Goal: Task Accomplishment & Management: Complete application form

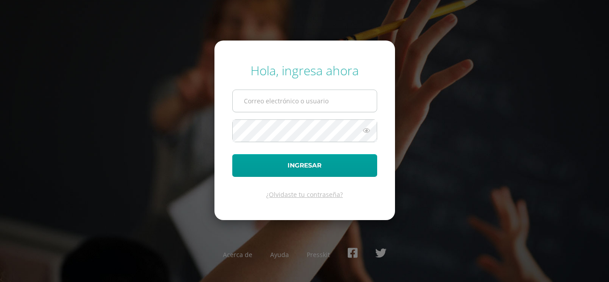
click at [321, 96] on input "text" at bounding box center [305, 101] width 144 height 22
type input "lopez.sl@continentalamericano.edu.gt"
click at [232, 154] on button "Ingresar" at bounding box center [304, 165] width 145 height 23
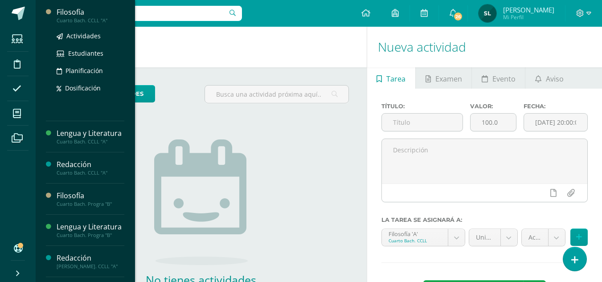
click at [73, 10] on div "Filosofía" at bounding box center [91, 12] width 68 height 10
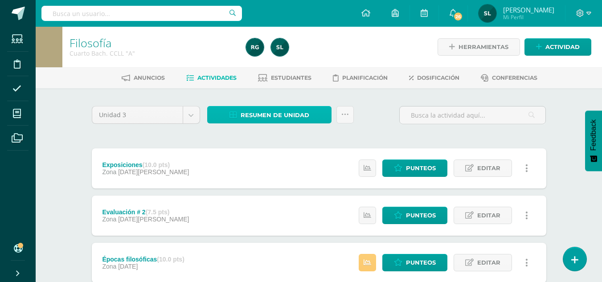
click at [290, 111] on span "Resumen de unidad" at bounding box center [275, 115] width 69 height 16
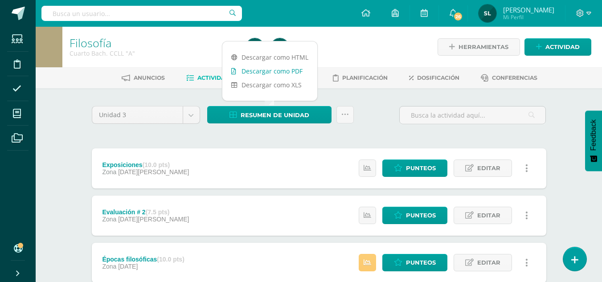
click at [294, 68] on link "Descargar como PDF" at bounding box center [269, 71] width 95 height 14
click at [567, 44] on span "Actividad" at bounding box center [563, 47] width 34 height 16
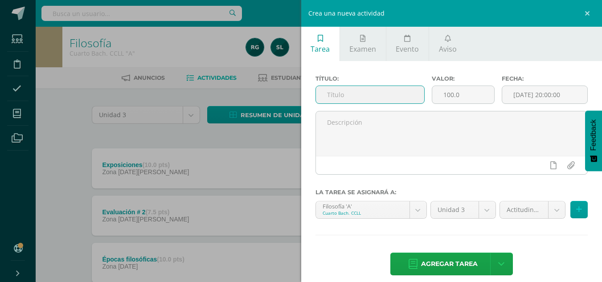
click at [329, 95] on input "text" at bounding box center [370, 94] width 108 height 17
type input "Proyecto"
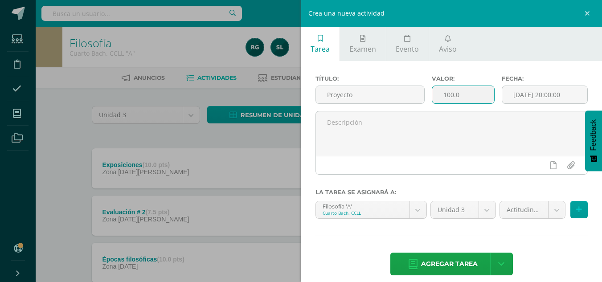
drag, startPoint x: 471, startPoint y: 96, endPoint x: 444, endPoint y: 95, distance: 27.2
click at [444, 95] on input "100.0" at bounding box center [463, 94] width 62 height 17
type input "1"
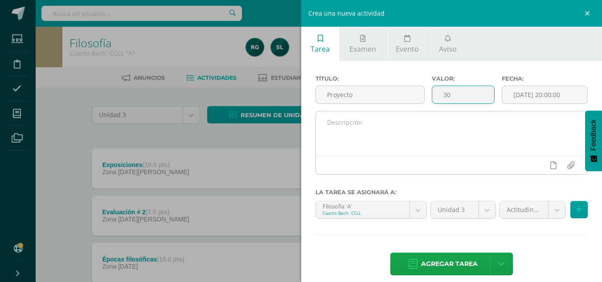
type input "30"
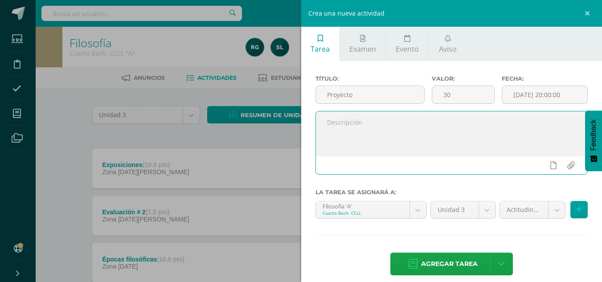
click at [341, 123] on textarea at bounding box center [452, 133] width 272 height 45
click at [379, 124] on textarea "Actividades 1. diapositivas 2. exposición 3. hoja de ejercicio 4. ejercicios en…" at bounding box center [452, 133] width 272 height 45
click at [370, 134] on textarea "Actividades 1. diapositivas 6 pts. 2. exposición 3. hoja de ejercicio 4. ejerci…" at bounding box center [452, 133] width 272 height 45
click at [374, 126] on textarea "Actividades 1. diapositivas 6 pts. 2. exposición 10 pts. 3. hoja de ejercicio 4…" at bounding box center [452, 133] width 272 height 45
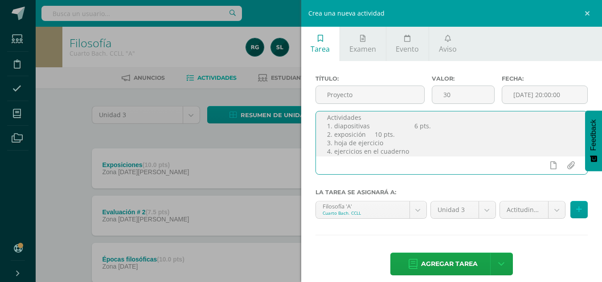
click at [374, 135] on textarea "Actividades 1. diapositivas 6 pts. 2. exposición 10 pts. 3. hoja de ejercicio 4…" at bounding box center [452, 133] width 272 height 45
click at [391, 141] on textarea "Actividades 1. diapositivas 6 pts. 2. exposición 10 pts. 3. hoja de ejercicio 4…" at bounding box center [452, 133] width 272 height 45
click at [409, 152] on textarea "Actividades 1. diapositivas 6 pts. 2. exposición 10 pts. 3. hoja de ejercicio 6…" at bounding box center [452, 133] width 272 height 45
type textarea "Actividades 1. diapositivas 6 pts. 2. exposición 10 pts. 3. hoja de ejercicio 6…"
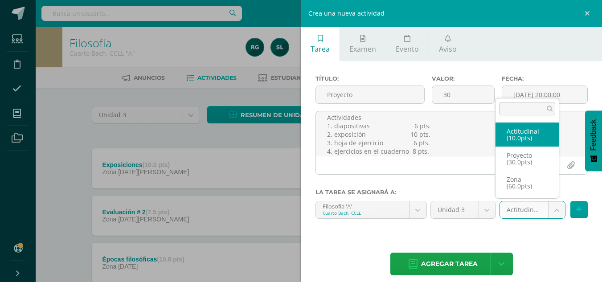
click at [554, 210] on body "Estudiantes Disciplina Asistencia Mis cursos Archivos Soporte Centro de ayuda Ú…" at bounding box center [301, 265] width 602 height 531
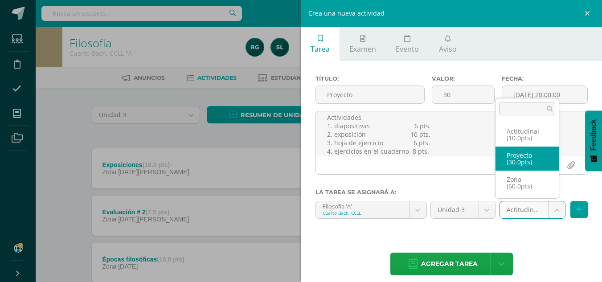
select select "102460"
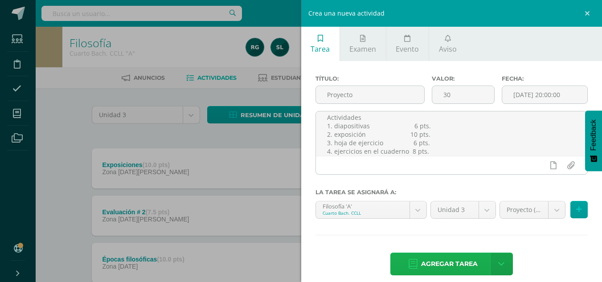
click at [466, 258] on span "Agregar tarea" at bounding box center [449, 264] width 57 height 22
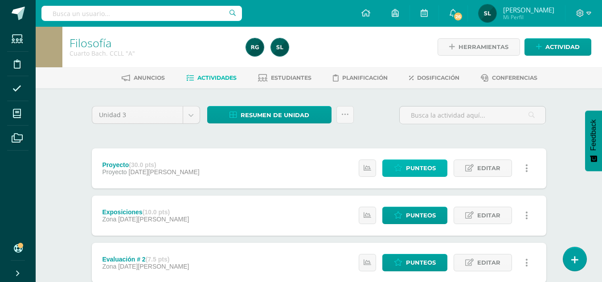
click at [419, 167] on span "Punteos" at bounding box center [421, 168] width 30 height 16
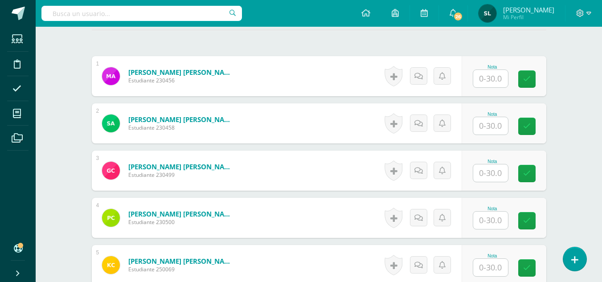
scroll to position [280, 0]
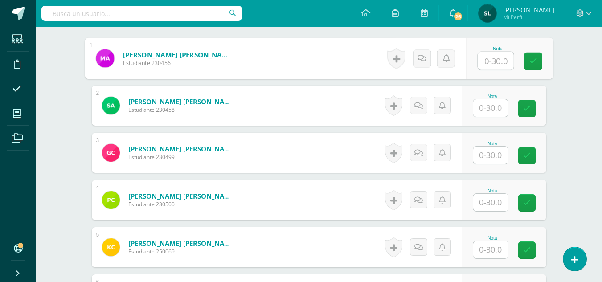
click at [497, 61] on input "text" at bounding box center [496, 61] width 36 height 18
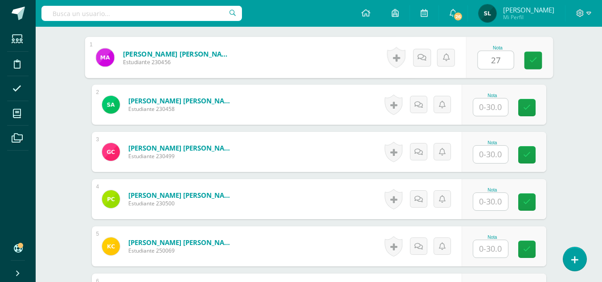
type input "27"
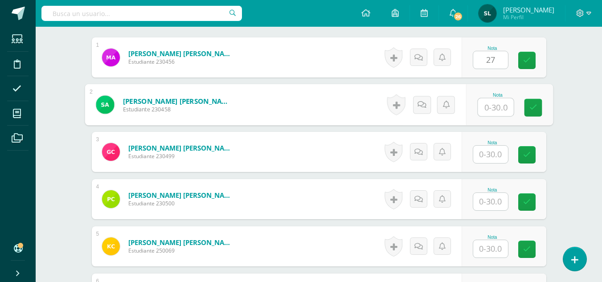
click at [492, 108] on input "text" at bounding box center [496, 108] width 36 height 18
type input "19"
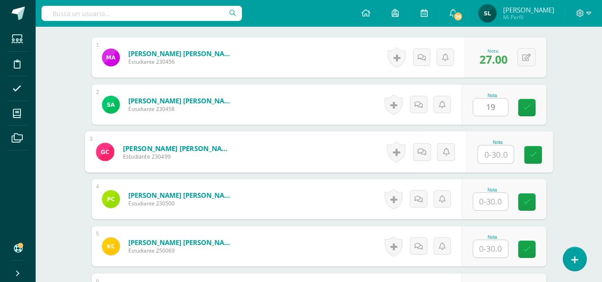
click at [490, 154] on input "text" at bounding box center [496, 155] width 36 height 18
type input "30"
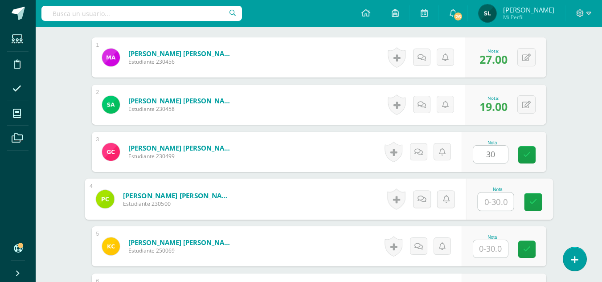
click at [496, 201] on input "text" at bounding box center [496, 202] width 36 height 18
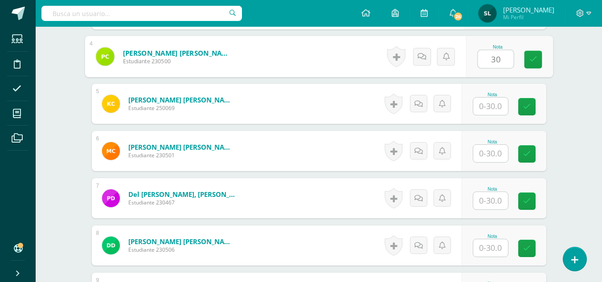
scroll to position [447, 0]
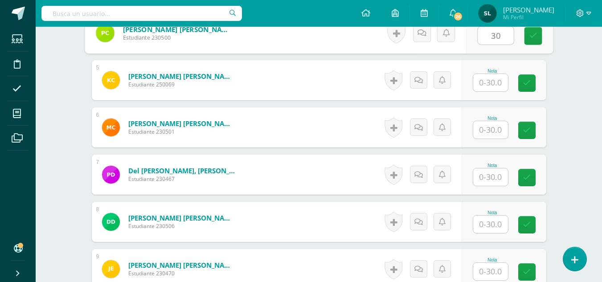
type input "30"
click at [494, 84] on input "text" at bounding box center [490, 82] width 35 height 17
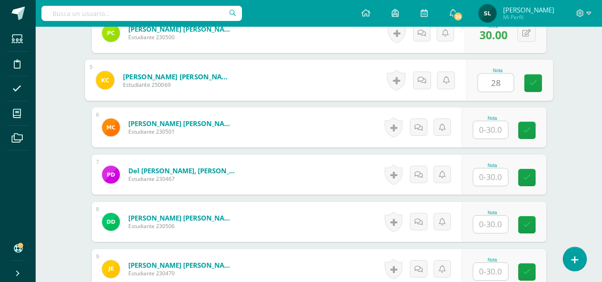
type input "28"
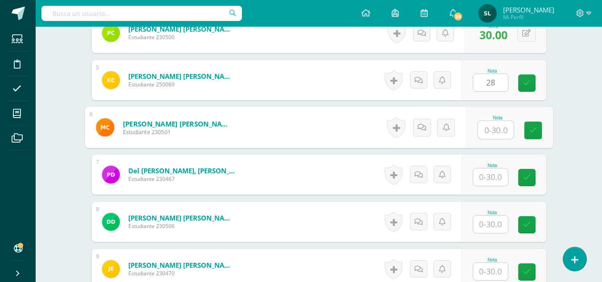
click at [496, 131] on input "text" at bounding box center [496, 130] width 36 height 18
type input "28"
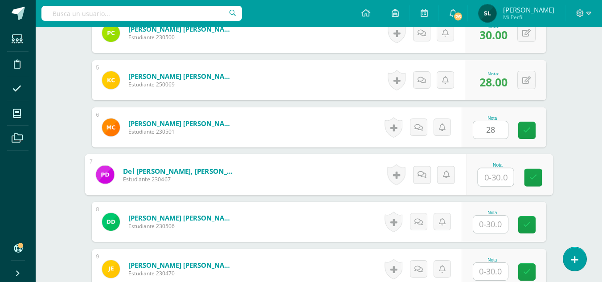
click at [498, 180] on input "text" at bounding box center [496, 177] width 36 height 18
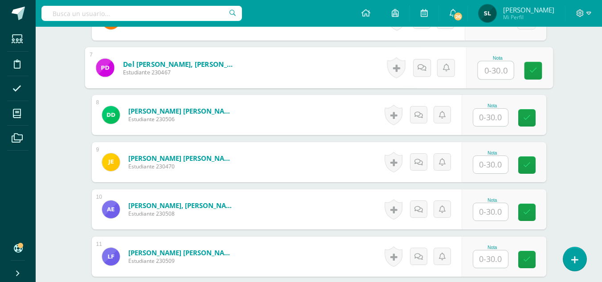
scroll to position [572, 0]
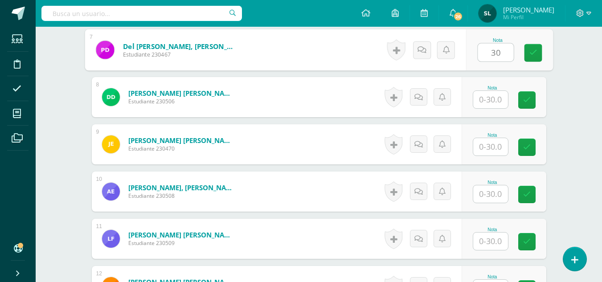
type input "30"
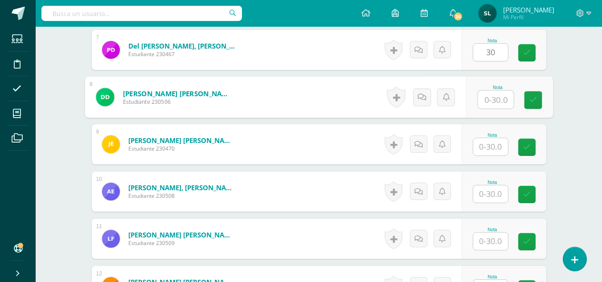
click at [496, 97] on input "text" at bounding box center [496, 100] width 36 height 18
type input "24"
click at [492, 152] on input "text" at bounding box center [490, 146] width 35 height 17
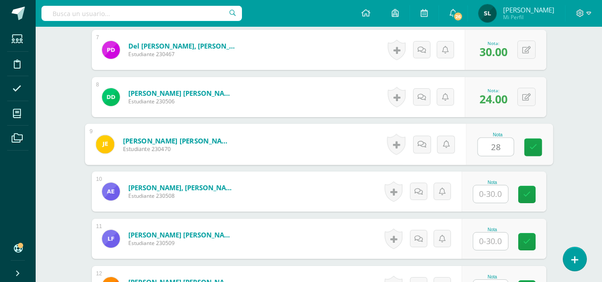
type input "28"
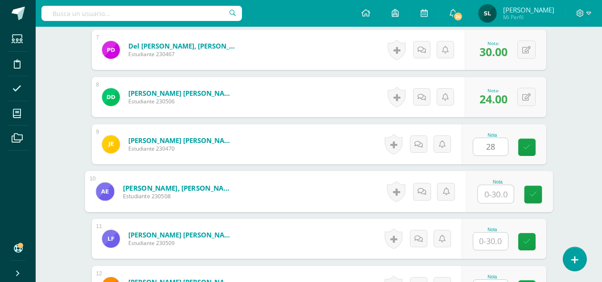
click at [495, 193] on input "text" at bounding box center [496, 194] width 36 height 18
type input "23"
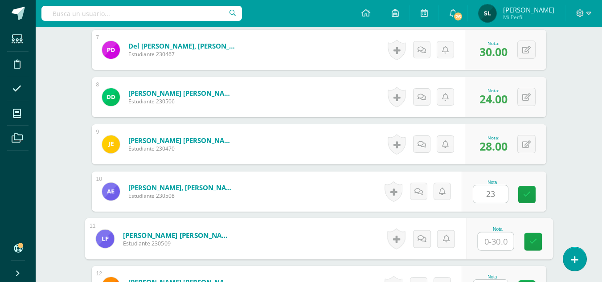
click at [493, 245] on input "text" at bounding box center [496, 242] width 36 height 18
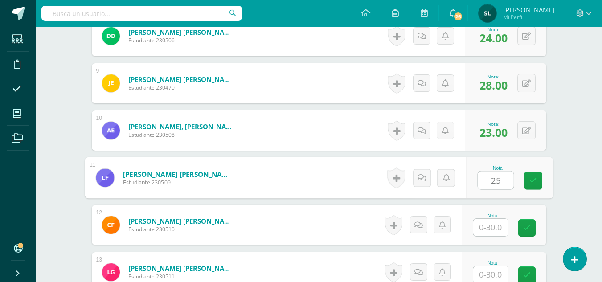
scroll to position [643, 0]
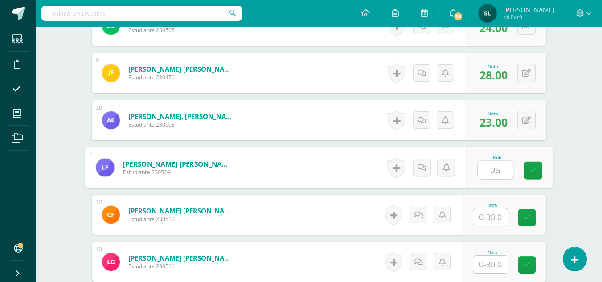
type input "25"
click at [494, 214] on input "text" at bounding box center [490, 217] width 35 height 17
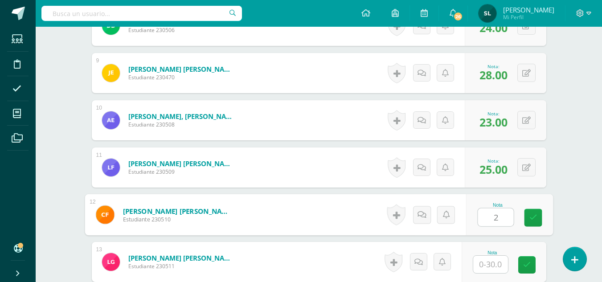
type input "28"
click at [534, 216] on icon at bounding box center [533, 218] width 8 height 8
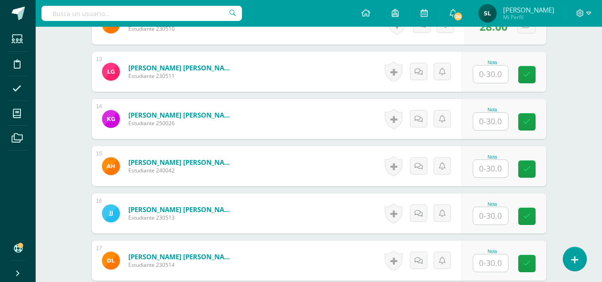
scroll to position [851, 0]
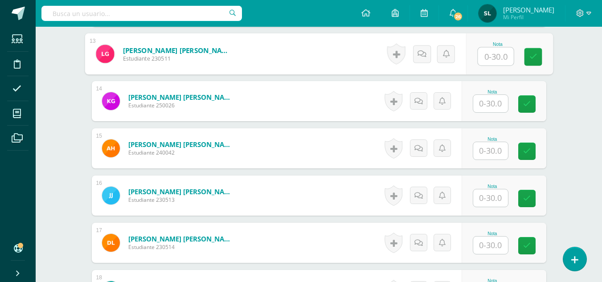
click at [492, 58] on input "text" at bounding box center [496, 57] width 36 height 18
type input "26"
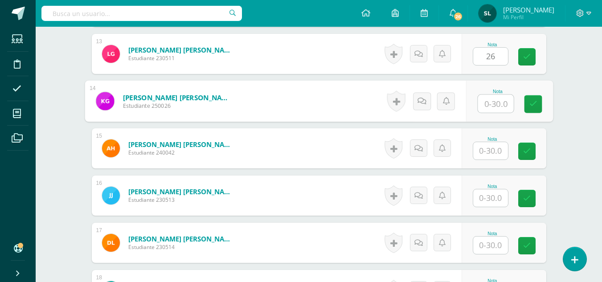
click at [493, 100] on input "text" at bounding box center [496, 104] width 36 height 18
type input "28"
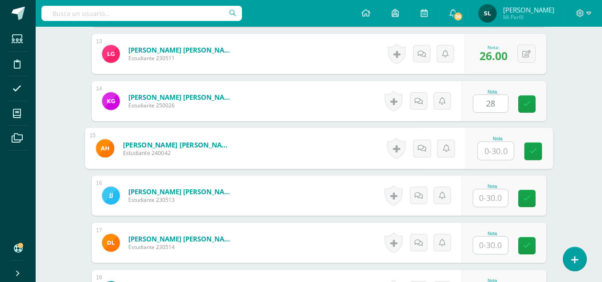
click at [494, 149] on input "text" at bounding box center [496, 151] width 36 height 18
type input "28"
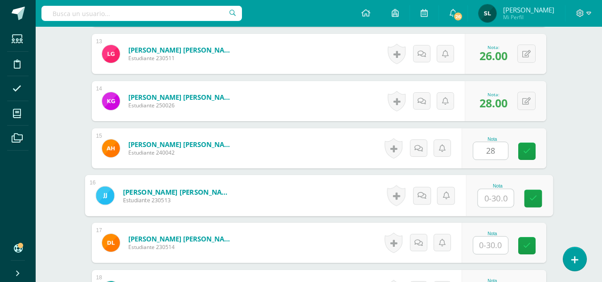
click at [488, 201] on input "text" at bounding box center [496, 198] width 36 height 18
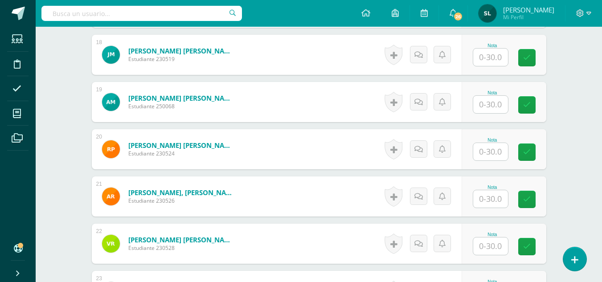
scroll to position [1095, 0]
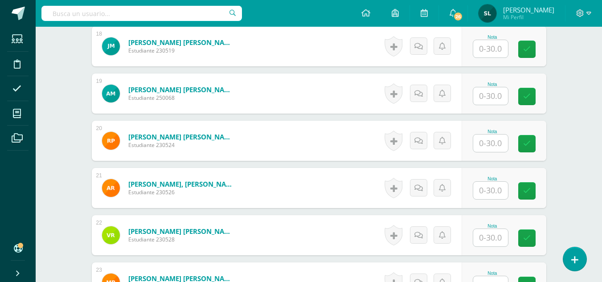
type input "26"
click at [489, 51] on input "text" at bounding box center [490, 48] width 35 height 17
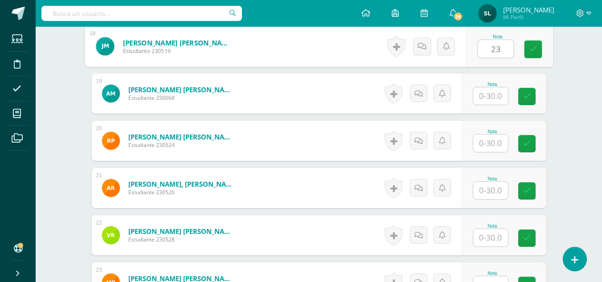
type input "23"
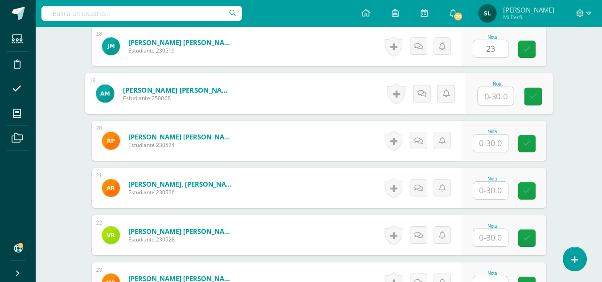
click at [492, 97] on input "text" at bounding box center [496, 96] width 36 height 18
type input "20"
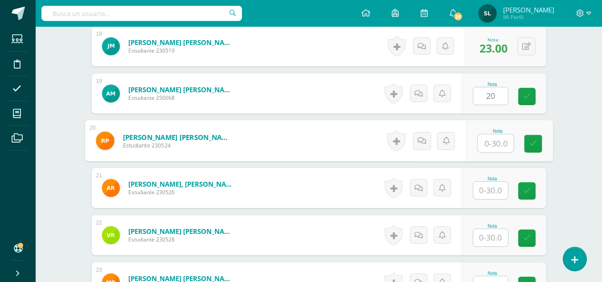
click at [493, 143] on input "text" at bounding box center [496, 144] width 36 height 18
type input "25"
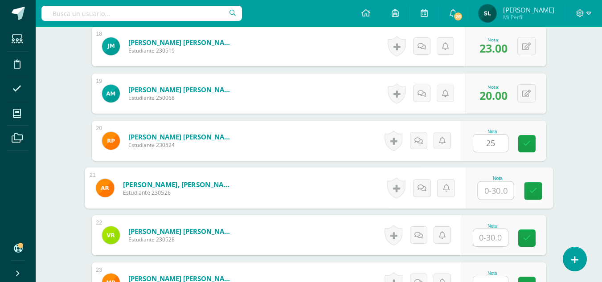
click at [496, 188] on input "text" at bounding box center [496, 191] width 36 height 18
type input "30"
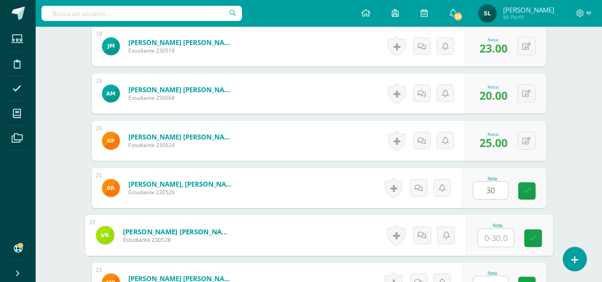
click at [500, 236] on input "text" at bounding box center [496, 238] width 36 height 18
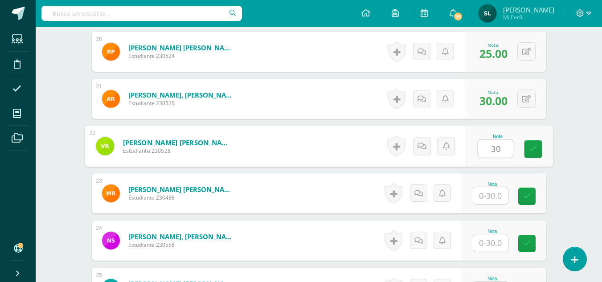
scroll to position [1244, 0]
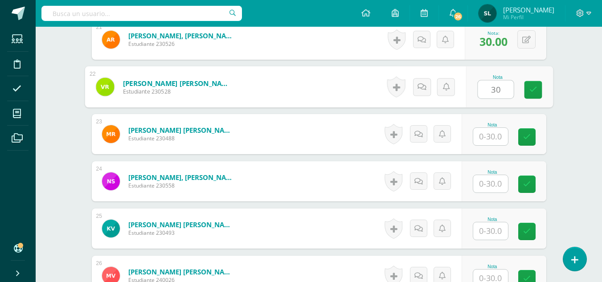
type input "30"
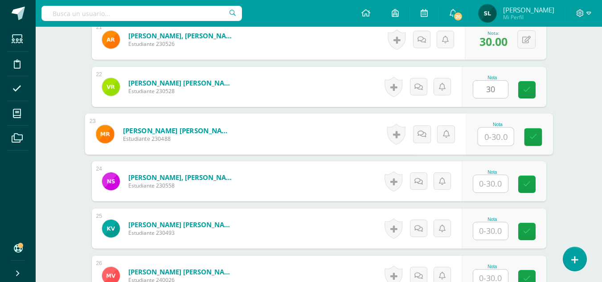
click at [486, 136] on input "text" at bounding box center [496, 137] width 36 height 18
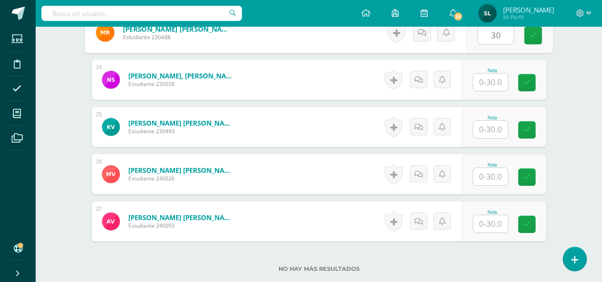
scroll to position [1351, 0]
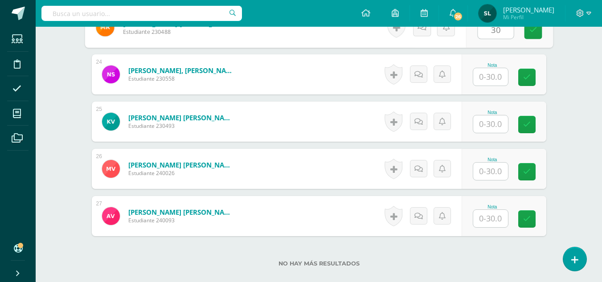
type input "30"
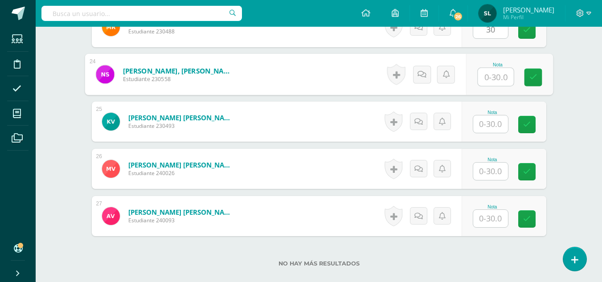
click at [491, 77] on input "text" at bounding box center [496, 77] width 36 height 18
type input "22"
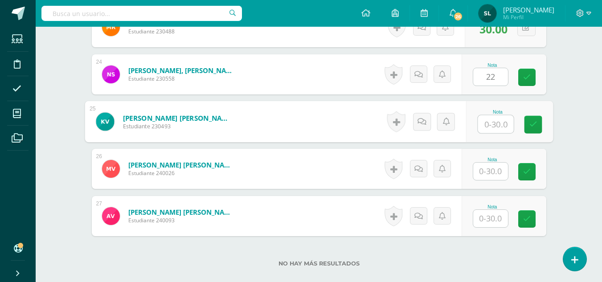
click at [494, 122] on input "text" at bounding box center [496, 124] width 36 height 18
type input "30"
click at [493, 220] on input "text" at bounding box center [490, 218] width 35 height 17
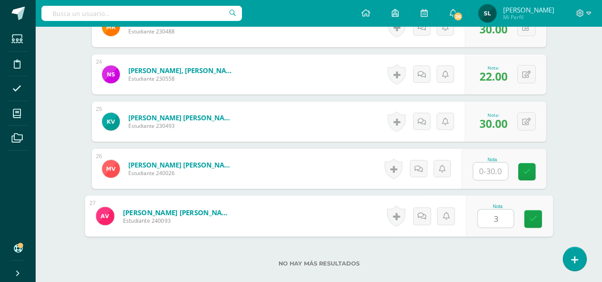
type input "30"
click at [538, 219] on link at bounding box center [533, 219] width 18 height 18
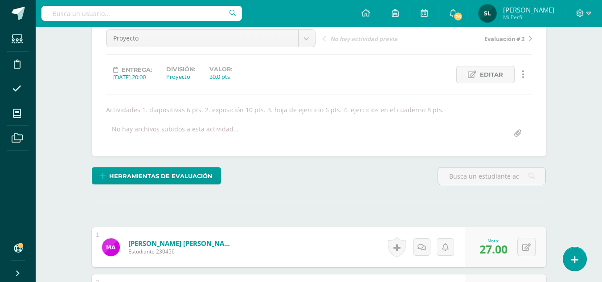
scroll to position [54, 0]
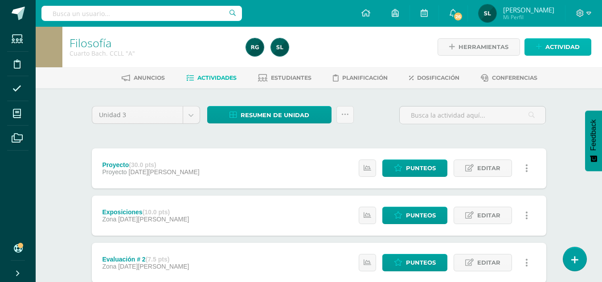
click at [568, 45] on span "Actividad" at bounding box center [563, 47] width 34 height 16
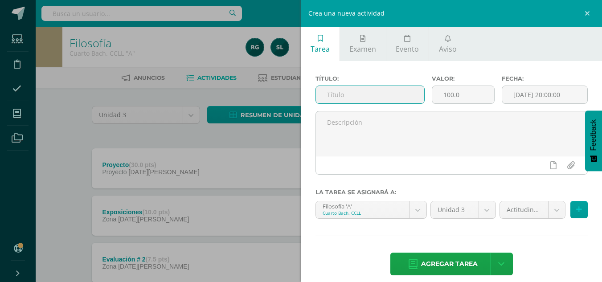
click at [367, 93] on input "text" at bounding box center [370, 94] width 108 height 17
type input "Actitudinal"
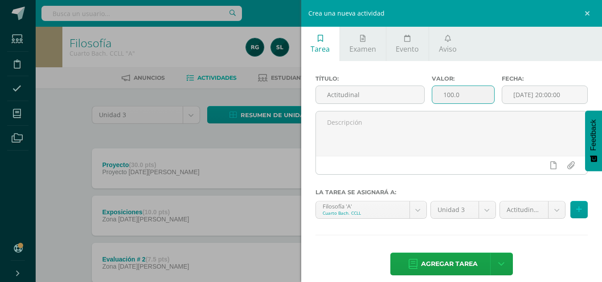
drag, startPoint x: 468, startPoint y: 94, endPoint x: 440, endPoint y: 95, distance: 27.2
click at [440, 95] on input "100.0" at bounding box center [463, 94] width 62 height 17
type input "10"
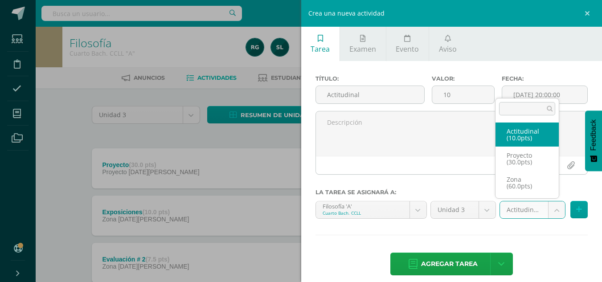
select select "102461"
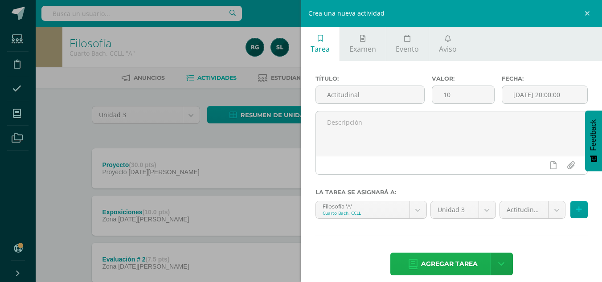
click at [446, 260] on span "Agregar tarea" at bounding box center [449, 264] width 57 height 22
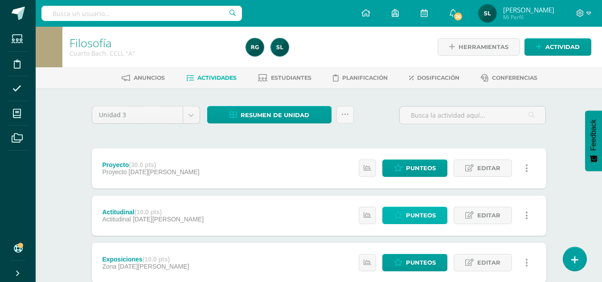
click at [426, 214] on span "Punteos" at bounding box center [421, 215] width 30 height 16
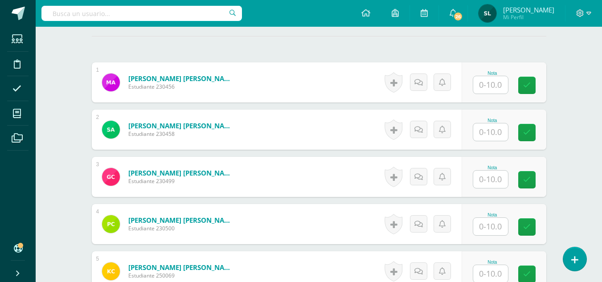
scroll to position [248, 0]
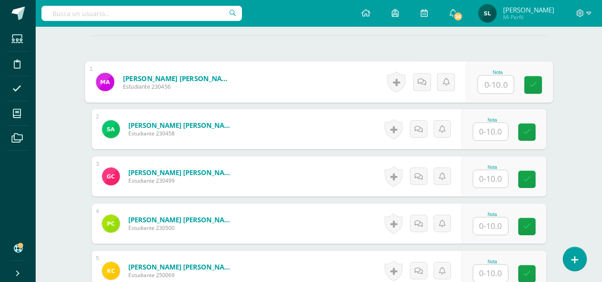
click at [485, 89] on input "text" at bounding box center [496, 85] width 36 height 18
type input "8"
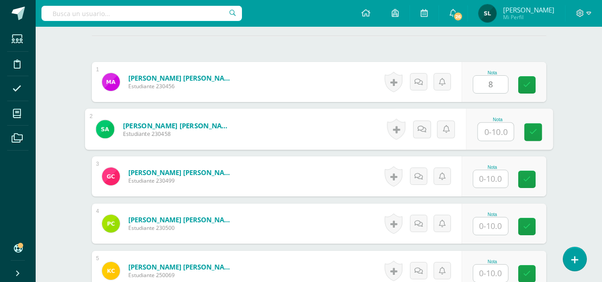
click at [490, 134] on input "text" at bounding box center [496, 132] width 36 height 18
type input "8"
click at [494, 179] on input "text" at bounding box center [490, 178] width 35 height 17
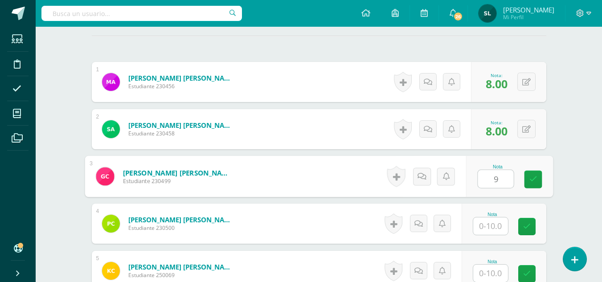
type input "9"
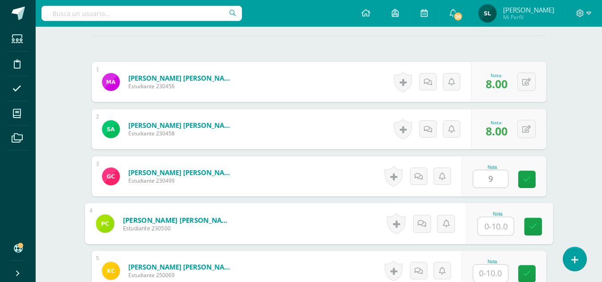
click at [494, 226] on input "text" at bounding box center [496, 227] width 36 height 18
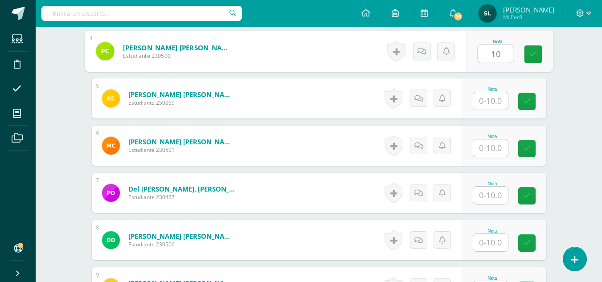
scroll to position [432, 0]
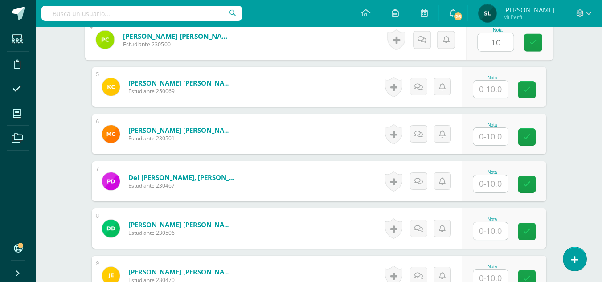
type input "10"
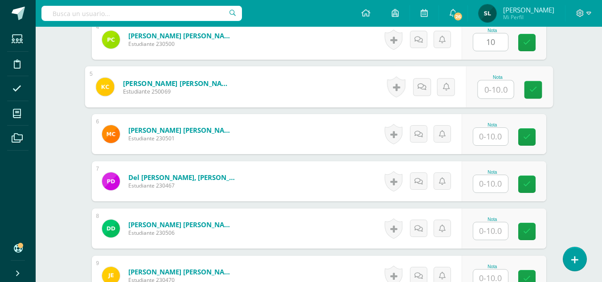
click at [496, 88] on input "text" at bounding box center [496, 90] width 36 height 18
type input "10"
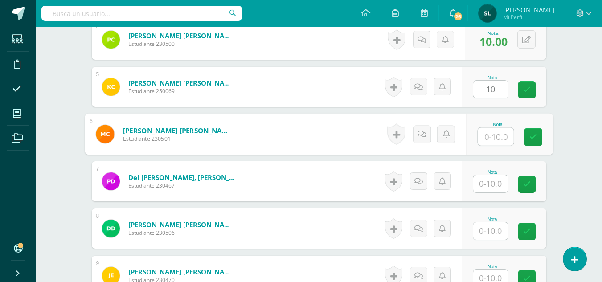
click at [494, 136] on input "text" at bounding box center [496, 137] width 36 height 18
type input "8"
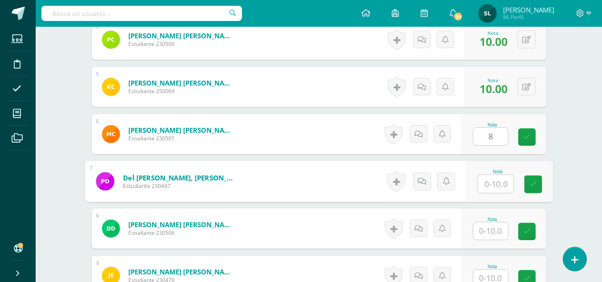
click at [492, 186] on input "text" at bounding box center [496, 184] width 36 height 18
type input "10"
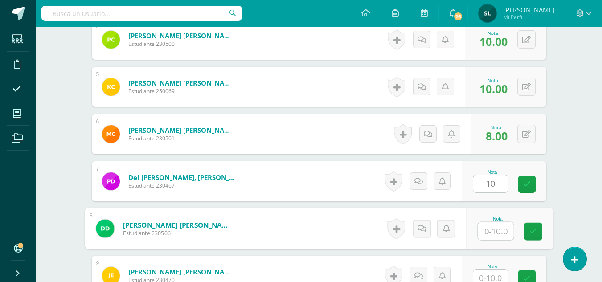
click at [496, 231] on input "text" at bounding box center [496, 231] width 36 height 18
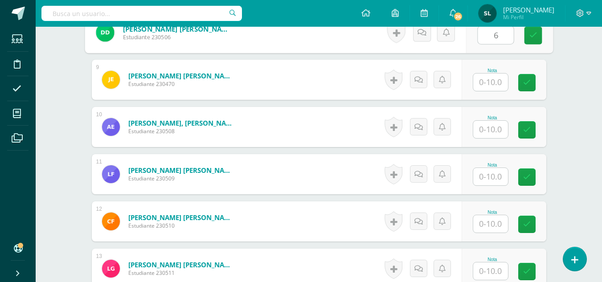
scroll to position [646, 0]
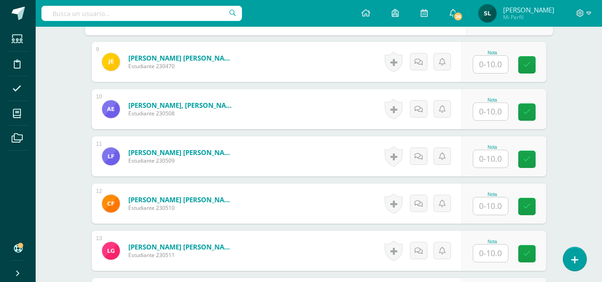
type input "6"
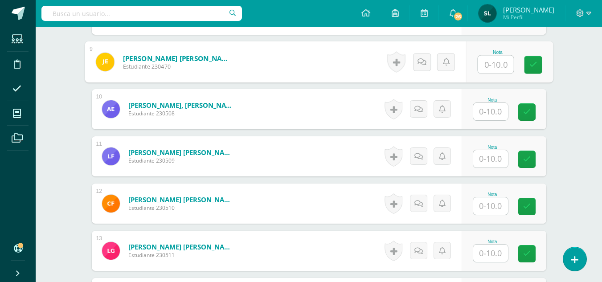
click at [487, 68] on input "text" at bounding box center [496, 65] width 36 height 18
type input "10"
click at [489, 111] on input "text" at bounding box center [490, 111] width 35 height 17
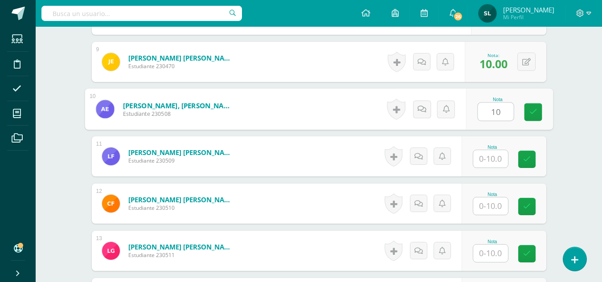
type input "10"
click at [485, 158] on input "text" at bounding box center [490, 158] width 35 height 17
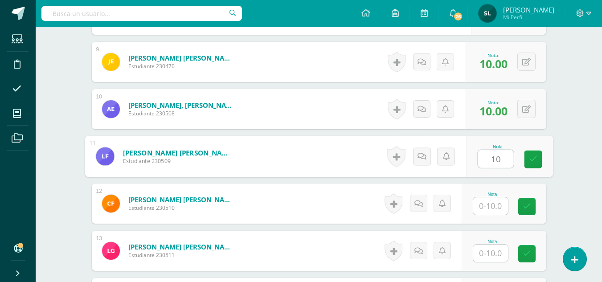
type input "10"
click at [493, 204] on input "text" at bounding box center [490, 205] width 35 height 17
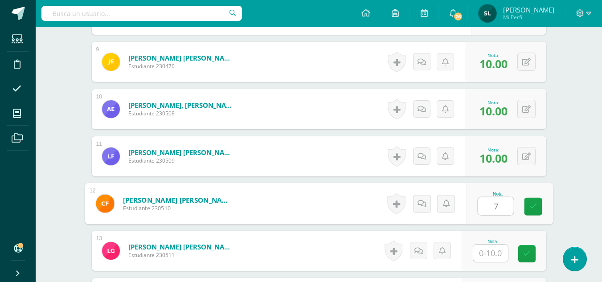
type input "7"
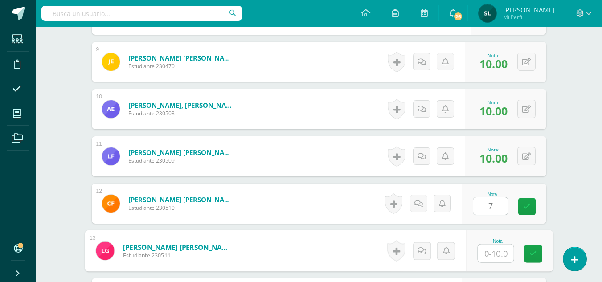
click at [493, 253] on input "text" at bounding box center [496, 254] width 36 height 18
type input "8"
click at [534, 251] on icon at bounding box center [533, 254] width 8 height 8
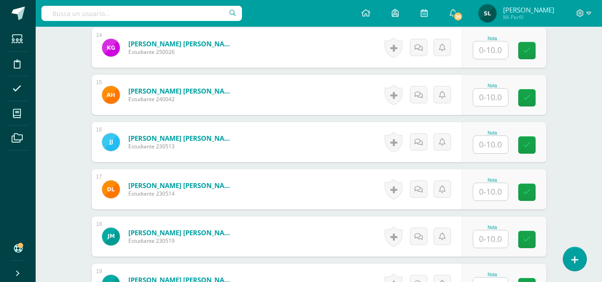
scroll to position [902, 0]
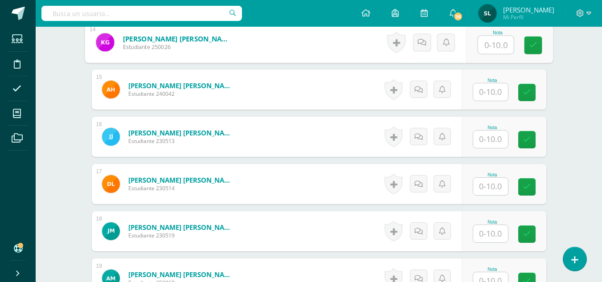
click at [486, 46] on input "text" at bounding box center [496, 45] width 36 height 18
type input "10"
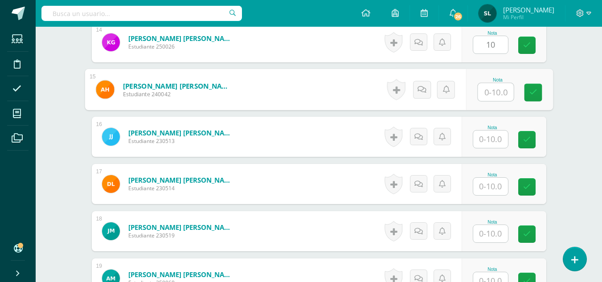
click at [485, 89] on input "text" at bounding box center [496, 92] width 36 height 18
type input "10"
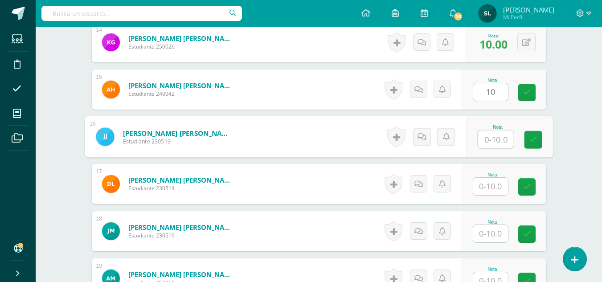
click at [490, 142] on input "text" at bounding box center [496, 140] width 36 height 18
type input "7"
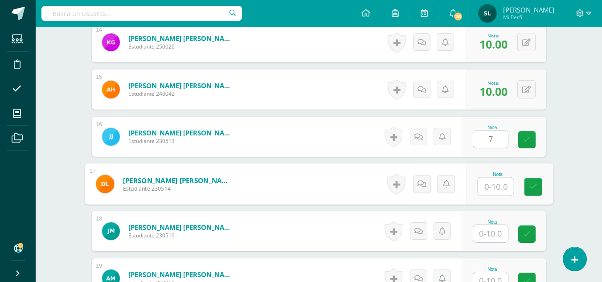
click at [497, 190] on input "text" at bounding box center [496, 187] width 36 height 18
type input "8"
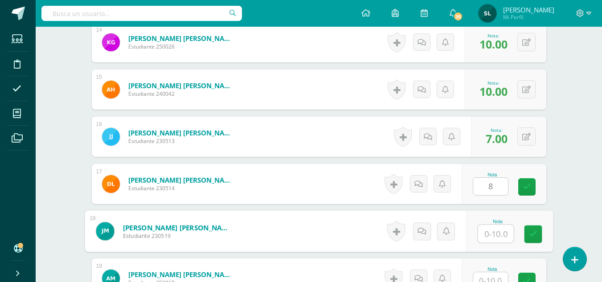
click at [494, 236] on input "text" at bounding box center [496, 234] width 36 height 18
type input "7"
click at [534, 233] on icon at bounding box center [533, 234] width 8 height 8
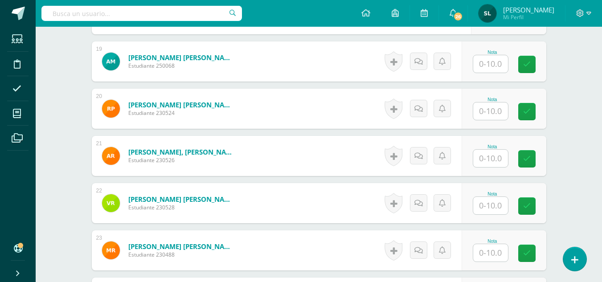
scroll to position [1121, 0]
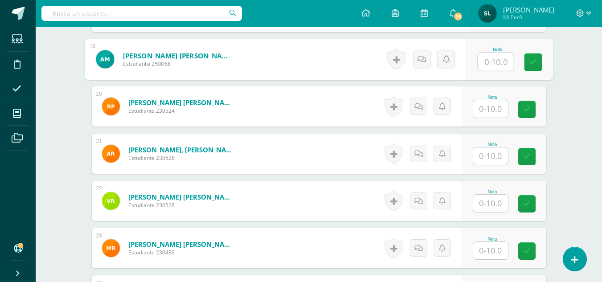
click at [493, 65] on input "text" at bounding box center [496, 62] width 36 height 18
type input "8"
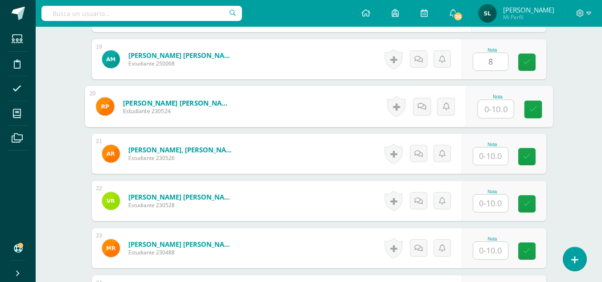
click at [494, 109] on input "text" at bounding box center [496, 109] width 36 height 18
type input "8"
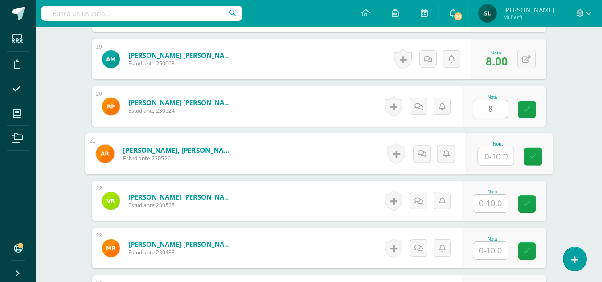
click at [491, 160] on input "text" at bounding box center [496, 157] width 36 height 18
type input "8"
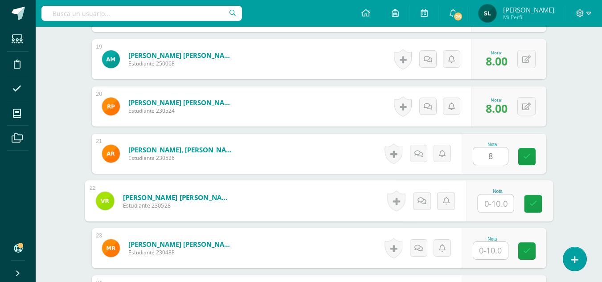
click at [491, 203] on input "text" at bounding box center [496, 204] width 36 height 18
click at [536, 205] on icon at bounding box center [533, 204] width 8 height 8
click at [507, 207] on input "0" at bounding box center [496, 204] width 36 height 18
type input "0"
type input "10"
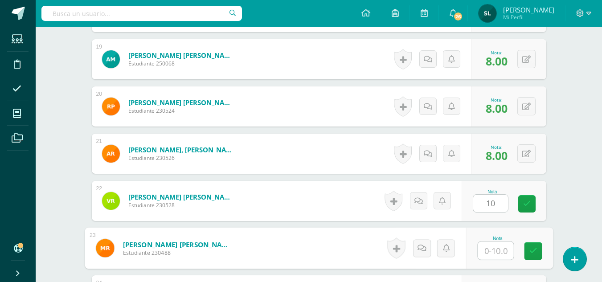
click at [493, 254] on input "text" at bounding box center [496, 251] width 36 height 18
click at [531, 253] on icon at bounding box center [533, 251] width 8 height 8
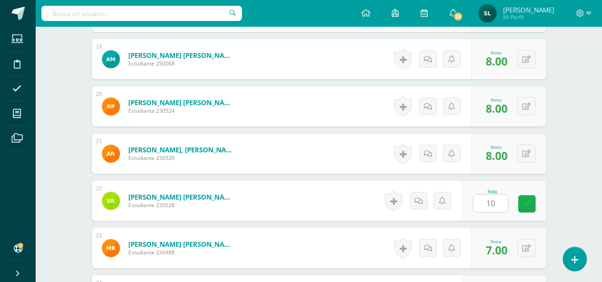
click at [529, 206] on icon at bounding box center [527, 204] width 8 height 8
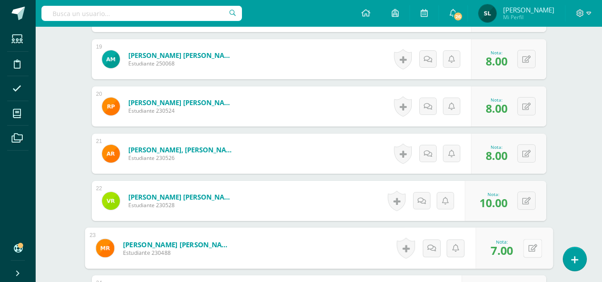
click at [528, 246] on button at bounding box center [532, 248] width 19 height 19
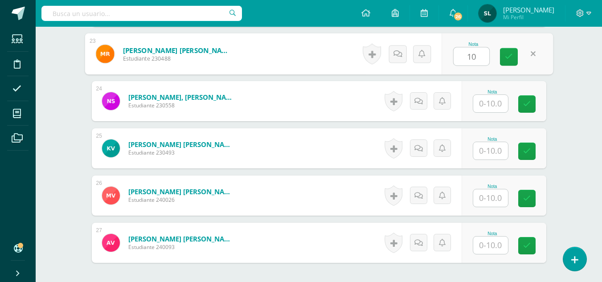
scroll to position [1323, 0]
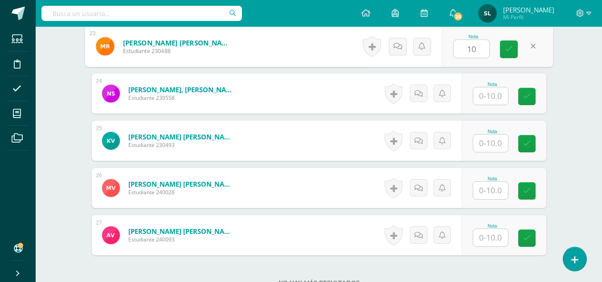
type input "10"
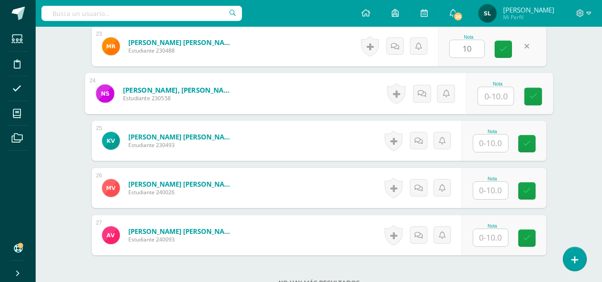
click at [493, 98] on input "text" at bounding box center [496, 96] width 36 height 18
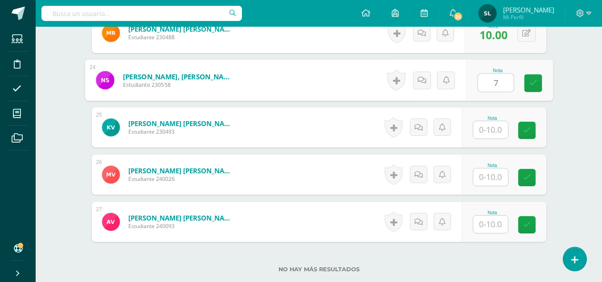
scroll to position [1398, 0]
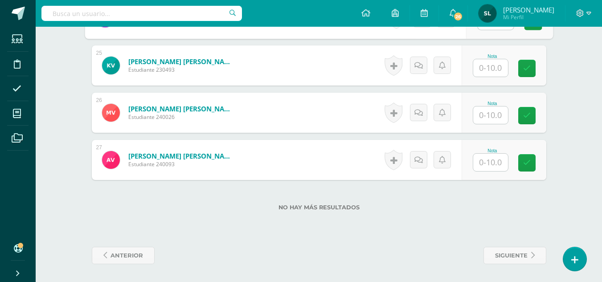
type input "7"
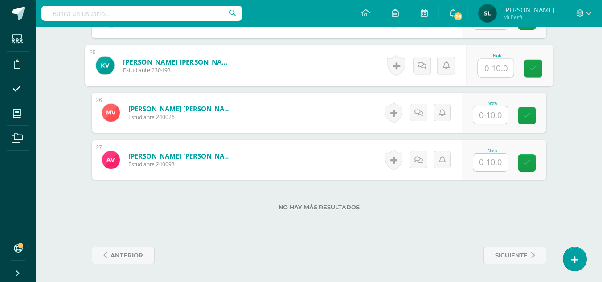
click at [490, 71] on input "text" at bounding box center [496, 68] width 36 height 18
type input "10"
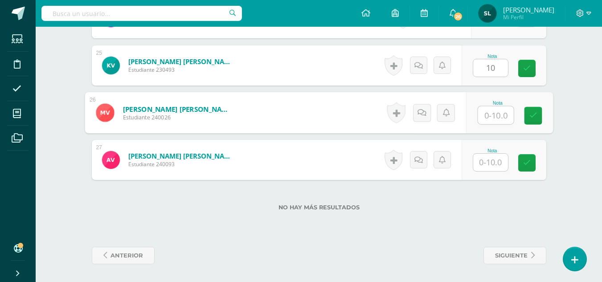
click at [490, 116] on input "text" at bounding box center [496, 116] width 36 height 18
type input "10"
click at [493, 166] on input "text" at bounding box center [490, 162] width 35 height 17
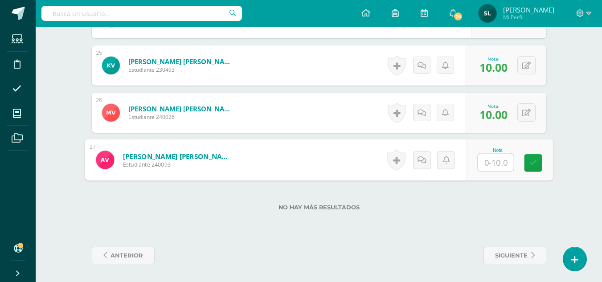
type input "8"
click at [534, 164] on icon at bounding box center [533, 163] width 8 height 8
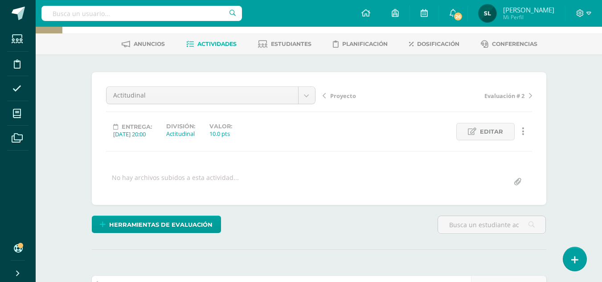
scroll to position [0, 0]
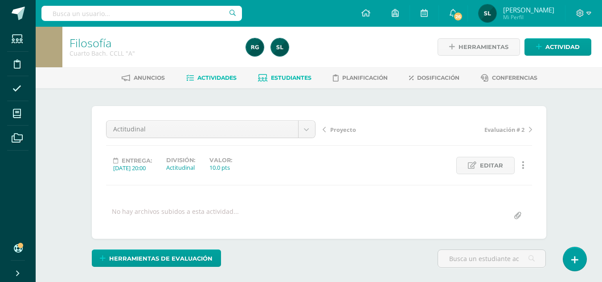
click at [288, 77] on span "Estudiantes" at bounding box center [291, 77] width 41 height 7
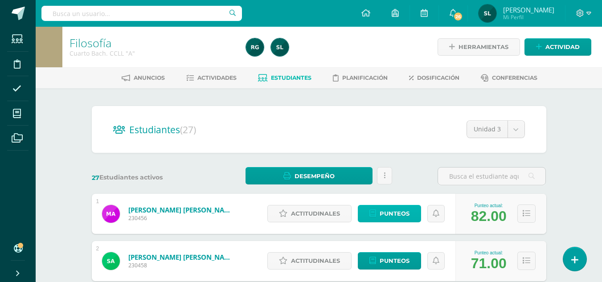
click at [389, 218] on span "Punteos" at bounding box center [395, 213] width 30 height 16
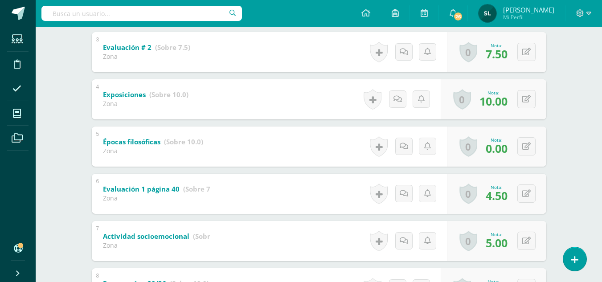
scroll to position [285, 0]
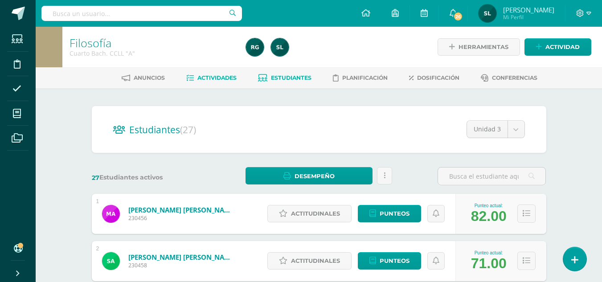
click at [225, 77] on span "Actividades" at bounding box center [216, 77] width 39 height 7
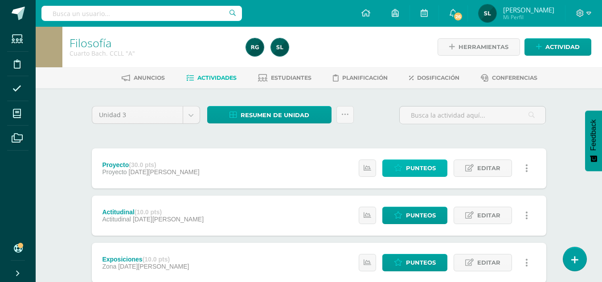
click at [433, 170] on span "Punteos" at bounding box center [421, 168] width 30 height 16
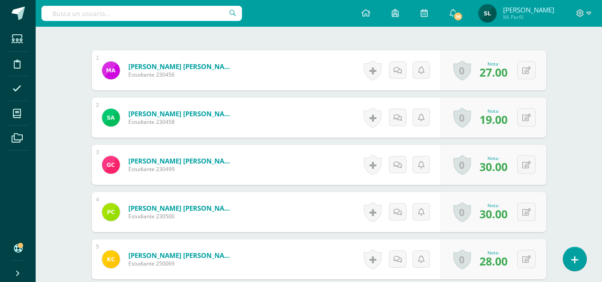
scroll to position [274, 0]
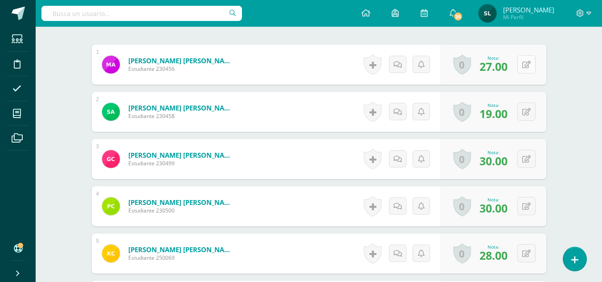
click at [528, 62] on button at bounding box center [527, 64] width 18 height 18
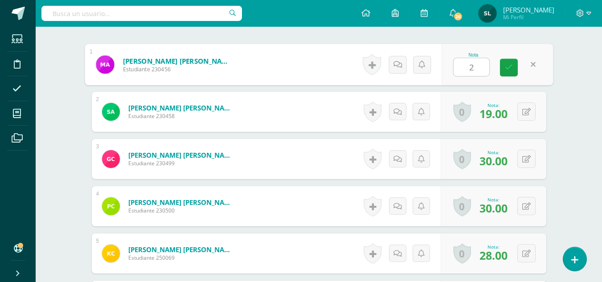
scroll to position [274, 0]
type input "29"
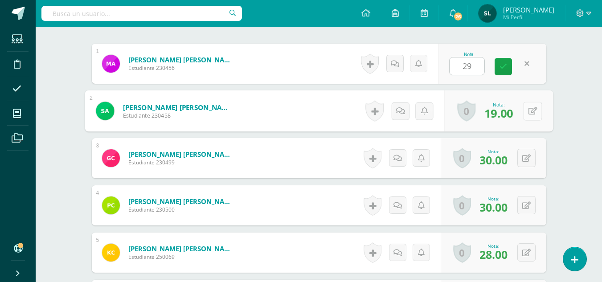
click at [530, 115] on button at bounding box center [532, 111] width 19 height 19
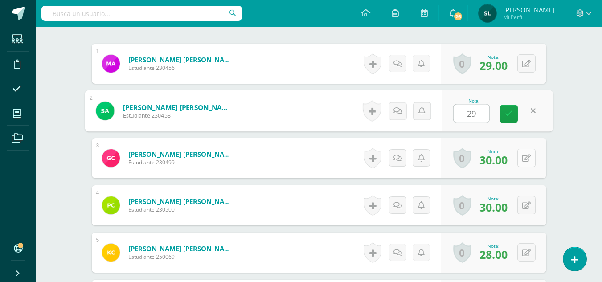
type input "29"
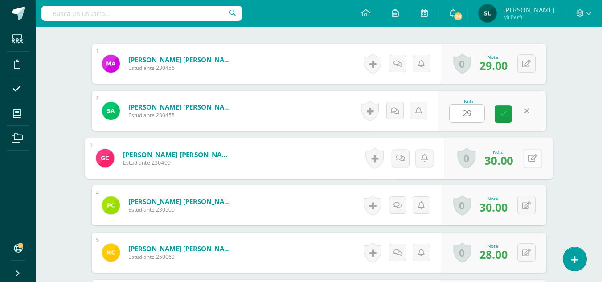
click at [527, 160] on button at bounding box center [532, 158] width 19 height 19
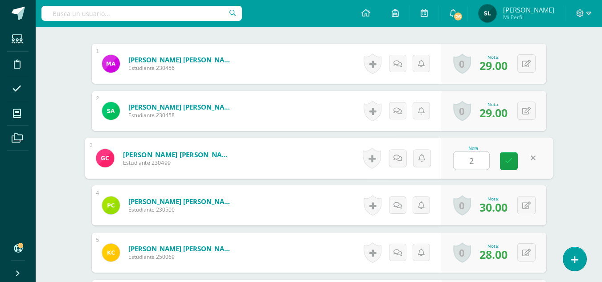
type input "29"
click at [509, 165] on icon at bounding box center [509, 161] width 8 height 8
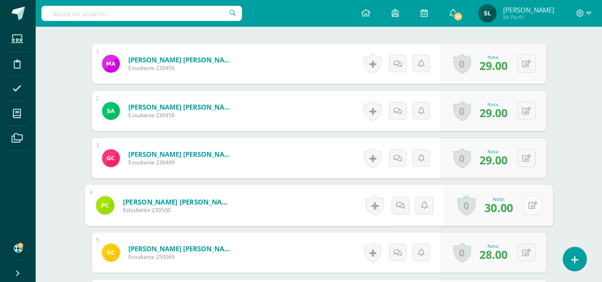
click at [527, 208] on button at bounding box center [532, 205] width 19 height 19
type input "28"
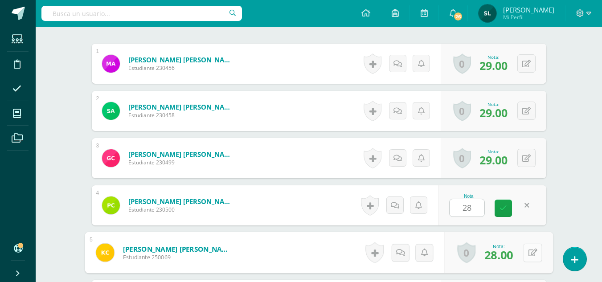
click at [525, 250] on button at bounding box center [532, 252] width 19 height 19
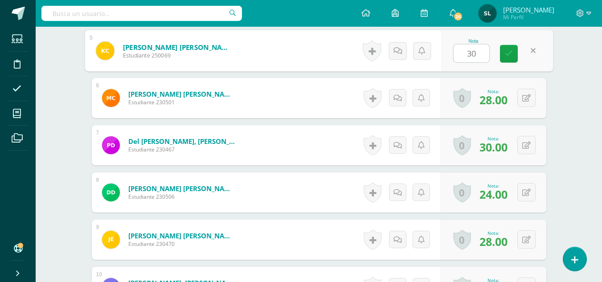
scroll to position [483, 0]
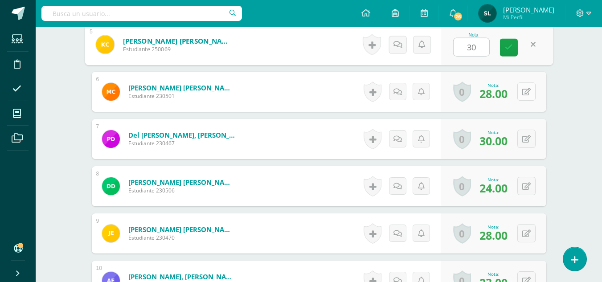
type input "30"
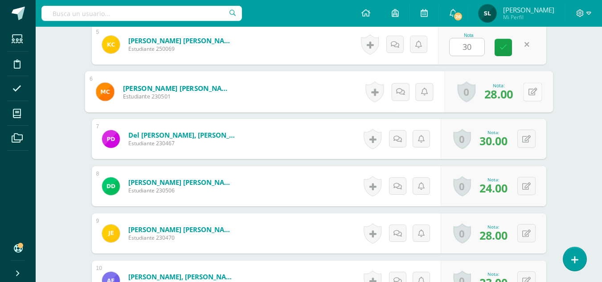
click at [528, 91] on button at bounding box center [532, 91] width 19 height 19
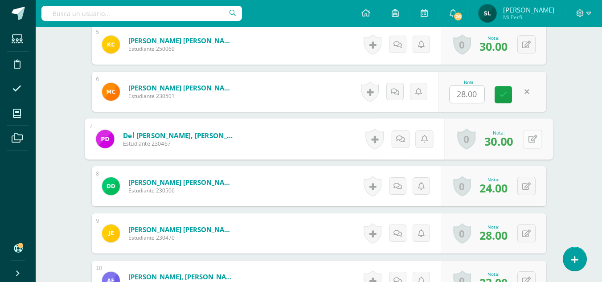
click at [530, 140] on icon at bounding box center [532, 139] width 9 height 8
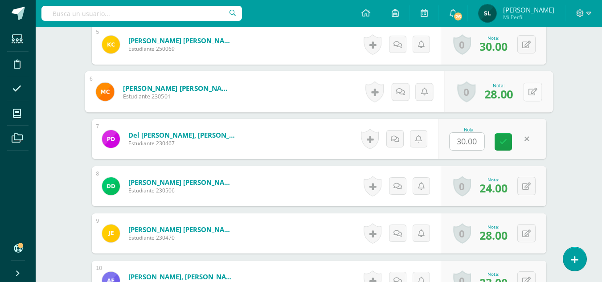
click at [525, 90] on button at bounding box center [532, 91] width 19 height 19
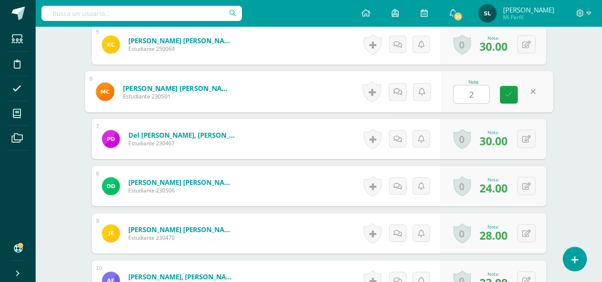
type input "29"
click at [514, 94] on link at bounding box center [509, 95] width 18 height 18
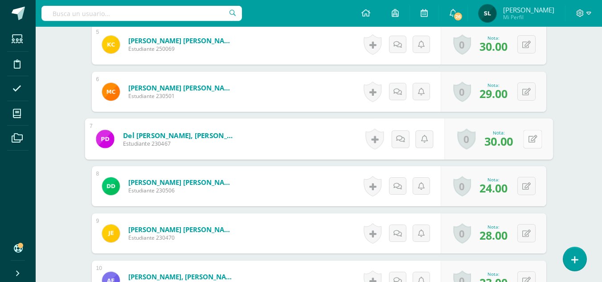
click at [526, 140] on button at bounding box center [532, 139] width 19 height 19
type input "29"
click at [526, 187] on button at bounding box center [527, 186] width 18 height 18
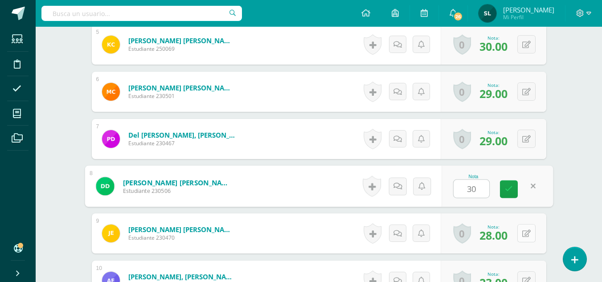
type input "30"
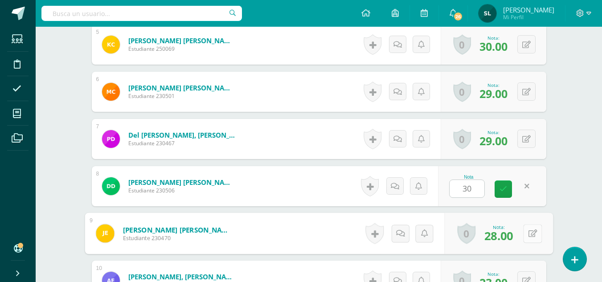
click at [523, 235] on button at bounding box center [532, 233] width 19 height 19
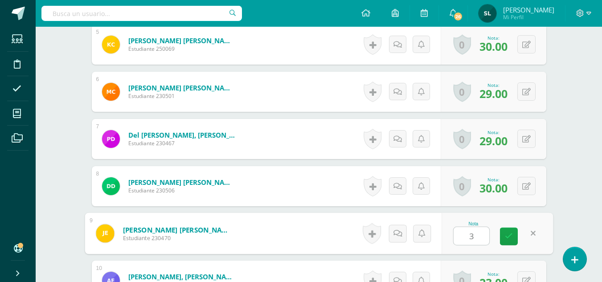
type input "30"
click at [508, 238] on icon at bounding box center [509, 237] width 8 height 8
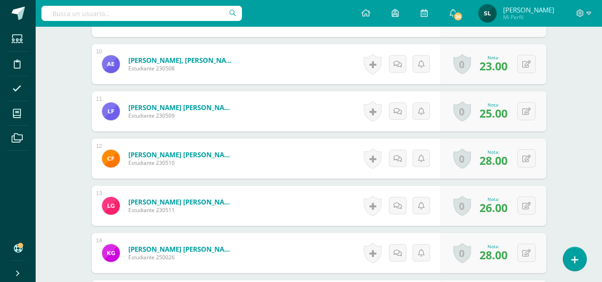
scroll to position [716, 0]
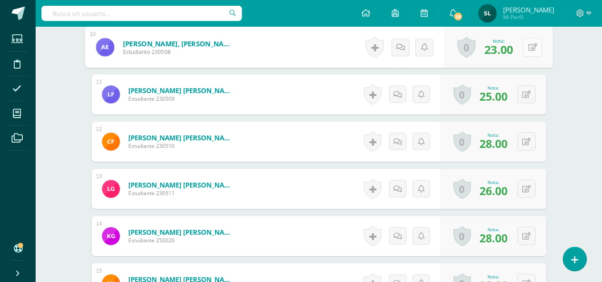
click at [530, 47] on icon at bounding box center [532, 47] width 9 height 8
type input "28"
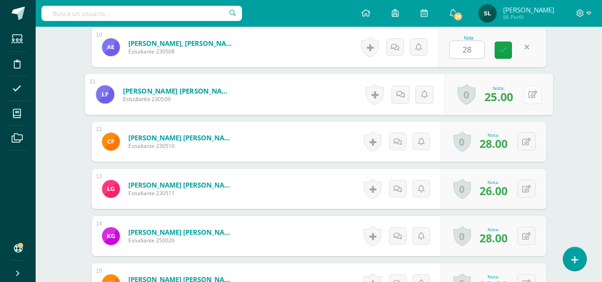
click at [525, 95] on button at bounding box center [532, 94] width 19 height 19
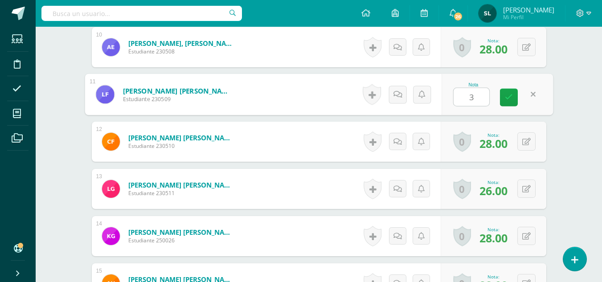
type input "30"
click at [513, 95] on link at bounding box center [509, 98] width 18 height 18
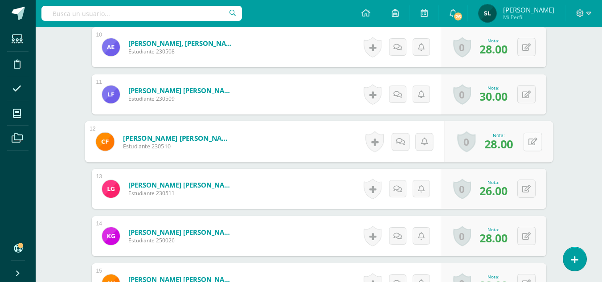
click at [527, 144] on button at bounding box center [532, 141] width 19 height 19
type input "29"
click at [513, 148] on link at bounding box center [509, 145] width 18 height 18
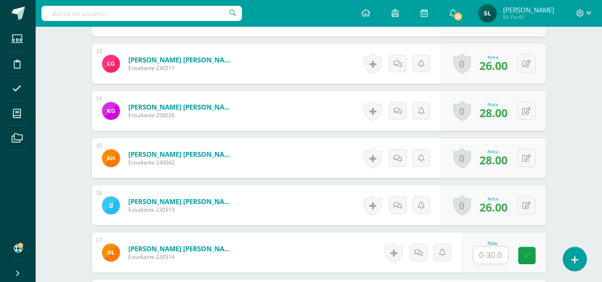
scroll to position [859, 0]
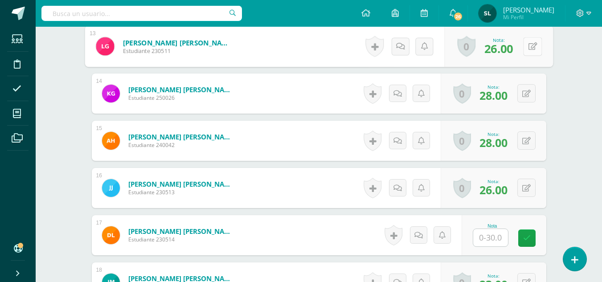
click at [524, 48] on button at bounding box center [532, 46] width 19 height 19
type input "29"
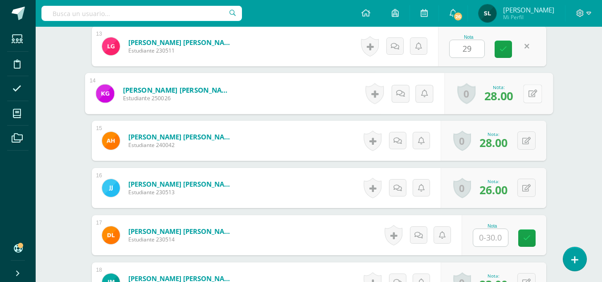
click at [526, 93] on button at bounding box center [532, 93] width 19 height 19
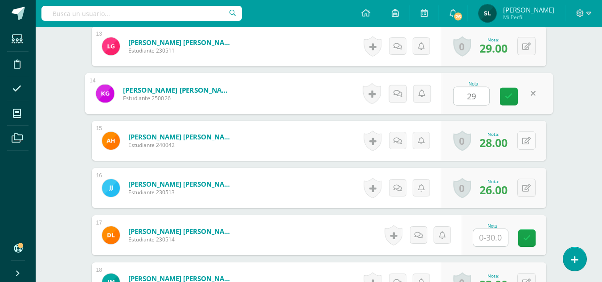
type input "29"
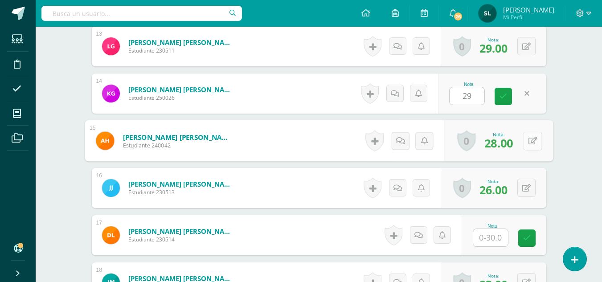
click at [526, 141] on button at bounding box center [532, 140] width 19 height 19
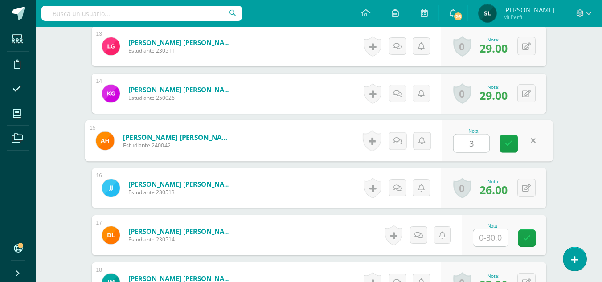
type input "30"
click at [510, 140] on icon at bounding box center [509, 144] width 8 height 8
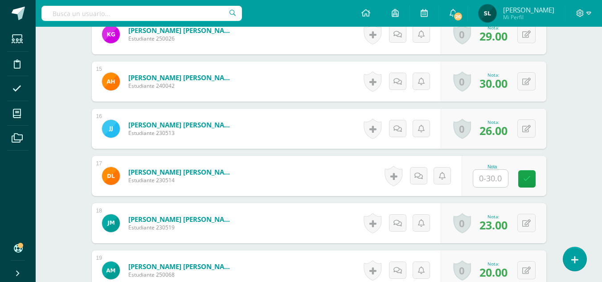
scroll to position [996, 0]
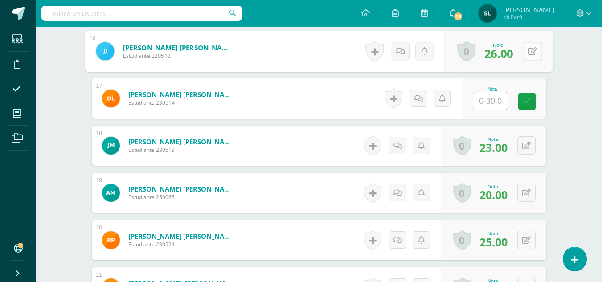
click at [526, 47] on button at bounding box center [532, 51] width 19 height 19
type input "28"
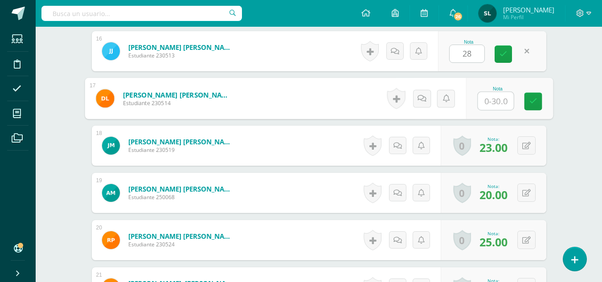
click at [487, 99] on input "text" at bounding box center [496, 101] width 36 height 18
type input "29"
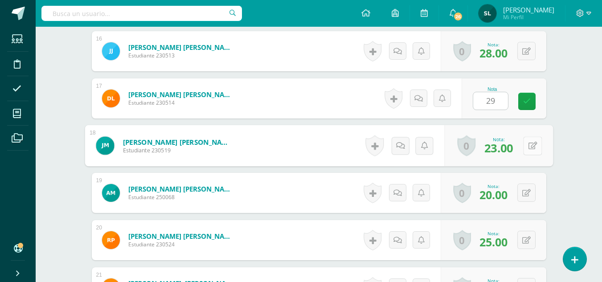
click at [525, 145] on button at bounding box center [532, 145] width 19 height 19
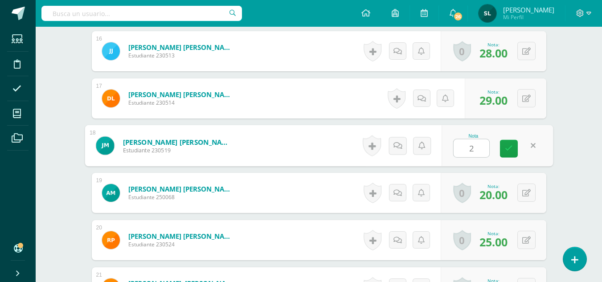
type input "21"
click at [514, 149] on link at bounding box center [509, 149] width 18 height 18
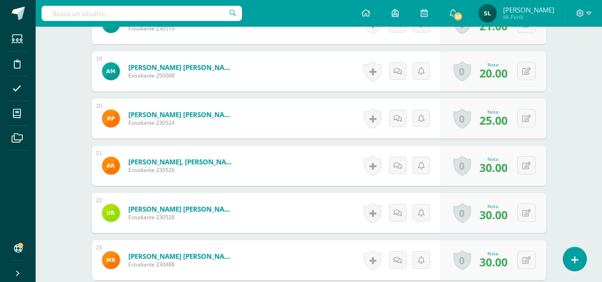
scroll to position [1129, 0]
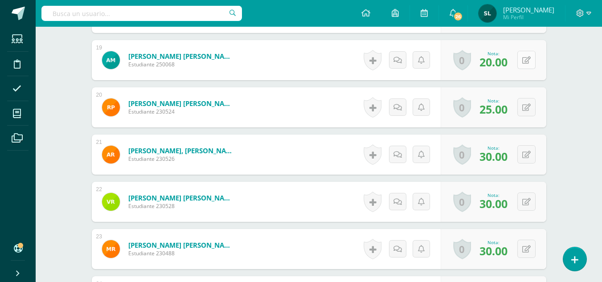
click at [525, 60] on button at bounding box center [527, 60] width 18 height 18
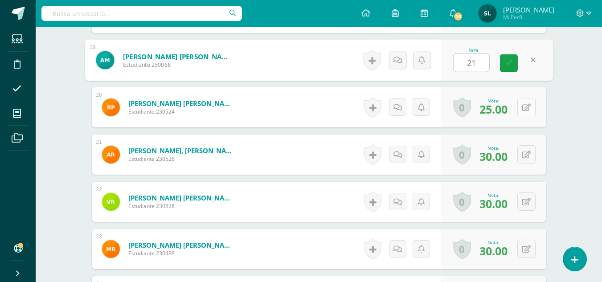
type input "21"
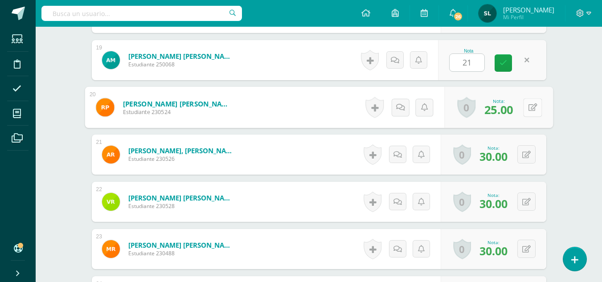
click at [526, 108] on button at bounding box center [532, 107] width 19 height 19
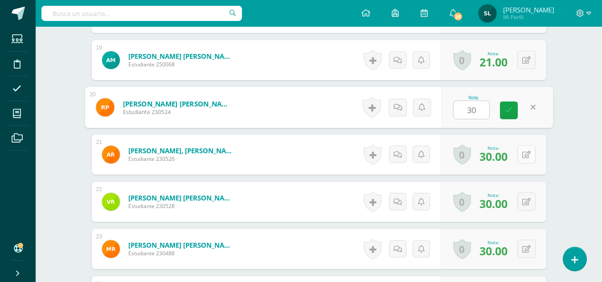
type input "30"
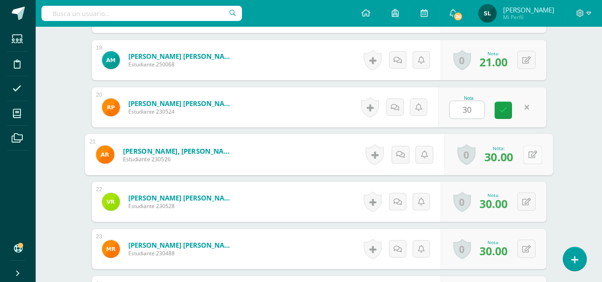
click at [524, 157] on button at bounding box center [532, 154] width 19 height 19
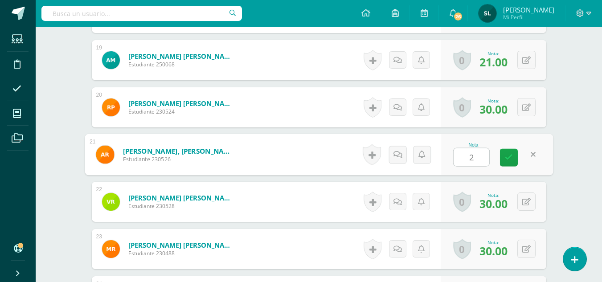
type input "29"
click at [513, 159] on link at bounding box center [509, 158] width 18 height 18
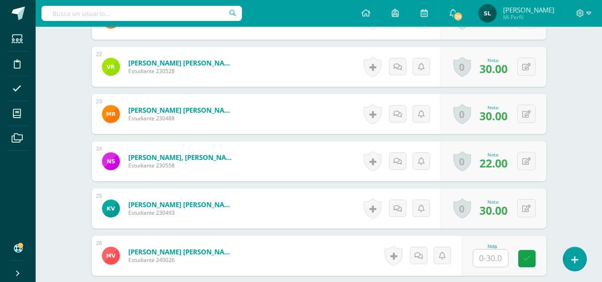
scroll to position [1271, 0]
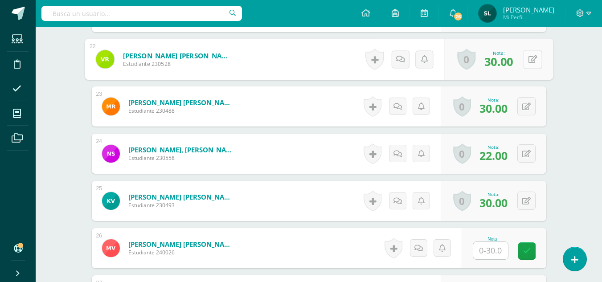
click at [526, 57] on button at bounding box center [532, 59] width 19 height 19
type input "29"
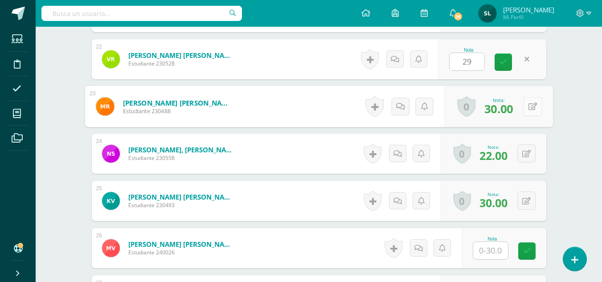
click at [526, 110] on button at bounding box center [532, 106] width 19 height 19
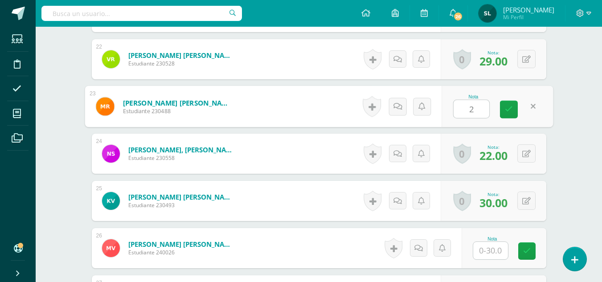
type input "29"
click at [505, 111] on icon at bounding box center [509, 110] width 8 height 8
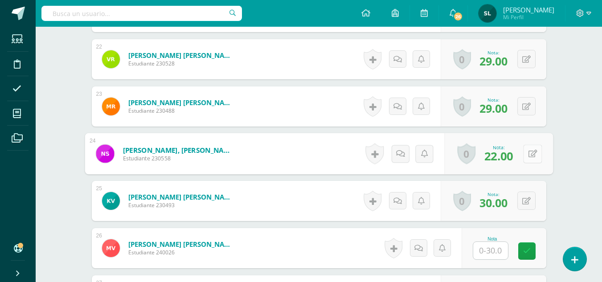
click at [526, 156] on button at bounding box center [532, 153] width 19 height 19
type input "21"
click at [514, 160] on link at bounding box center [509, 157] width 18 height 18
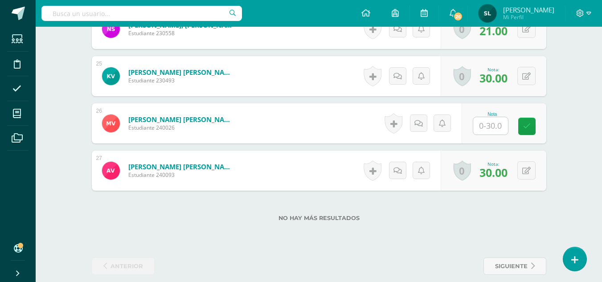
scroll to position [1407, 0]
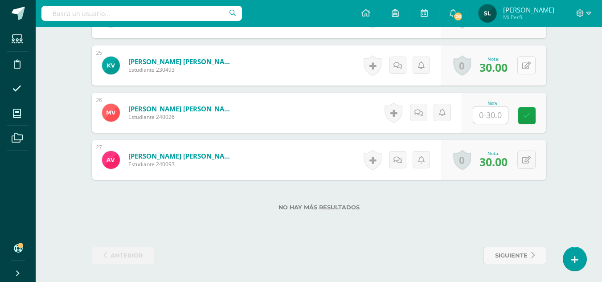
click at [527, 63] on button at bounding box center [527, 65] width 18 height 18
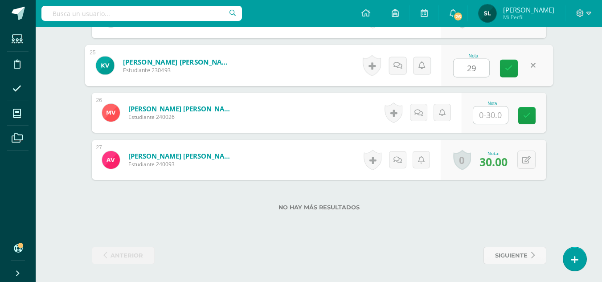
type input "29"
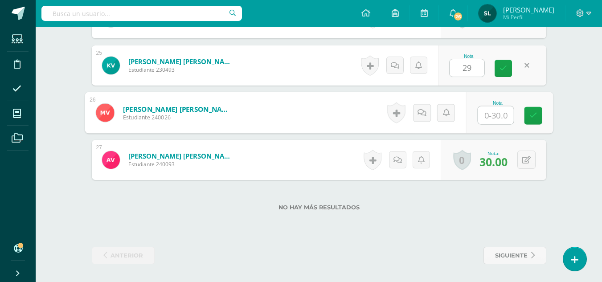
click at [486, 121] on input "text" at bounding box center [496, 116] width 36 height 18
type input "29"
click at [533, 113] on icon at bounding box center [533, 116] width 8 height 8
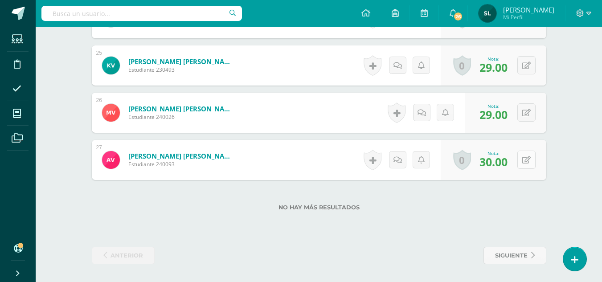
click at [526, 160] on button at bounding box center [527, 160] width 18 height 18
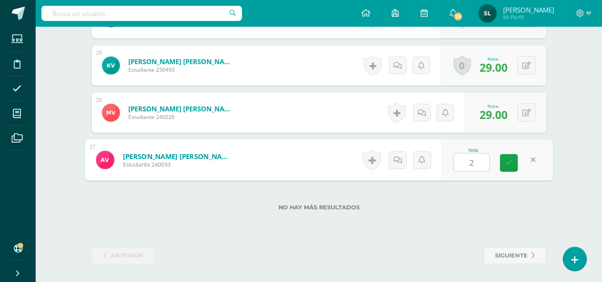
type input "29"
click at [509, 163] on icon at bounding box center [509, 163] width 8 height 8
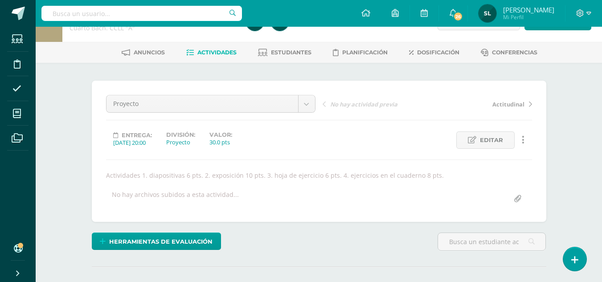
scroll to position [0, 0]
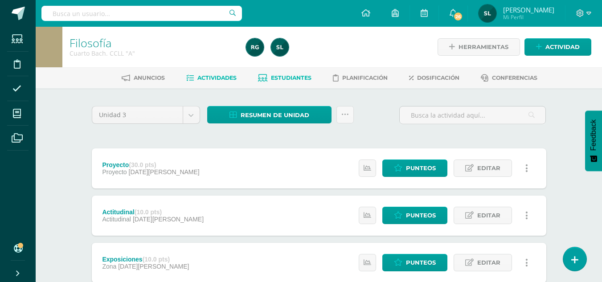
click at [292, 81] on span "Estudiantes" at bounding box center [291, 77] width 41 height 7
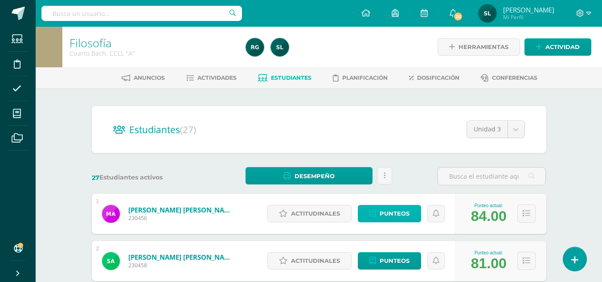
click at [388, 210] on span "Punteos" at bounding box center [395, 213] width 30 height 16
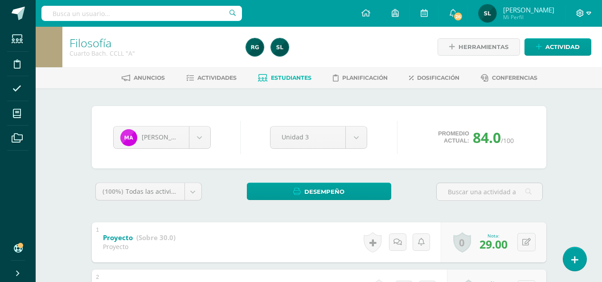
click at [580, 16] on icon at bounding box center [580, 13] width 8 height 8
click at [551, 59] on span "Cerrar sesión" at bounding box center [561, 60] width 40 height 8
